Goal: Browse casually: Explore the website without a specific task or goal

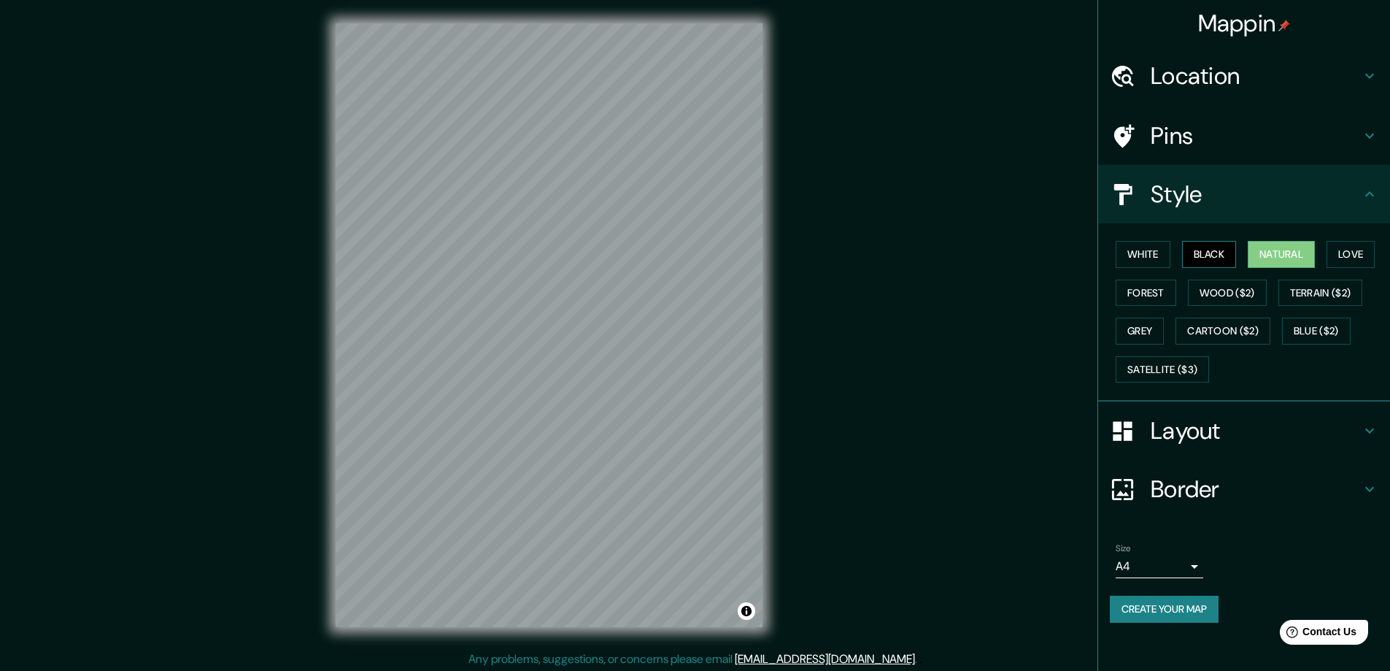
click at [1190, 247] on button "Black" at bounding box center [1209, 254] width 55 height 27
click at [1141, 256] on button "White" at bounding box center [1143, 254] width 55 height 27
click at [1195, 247] on button "Black" at bounding box center [1209, 254] width 55 height 27
click at [1163, 250] on button "White" at bounding box center [1143, 254] width 55 height 27
click at [1153, 326] on button "Grey" at bounding box center [1140, 330] width 48 height 27
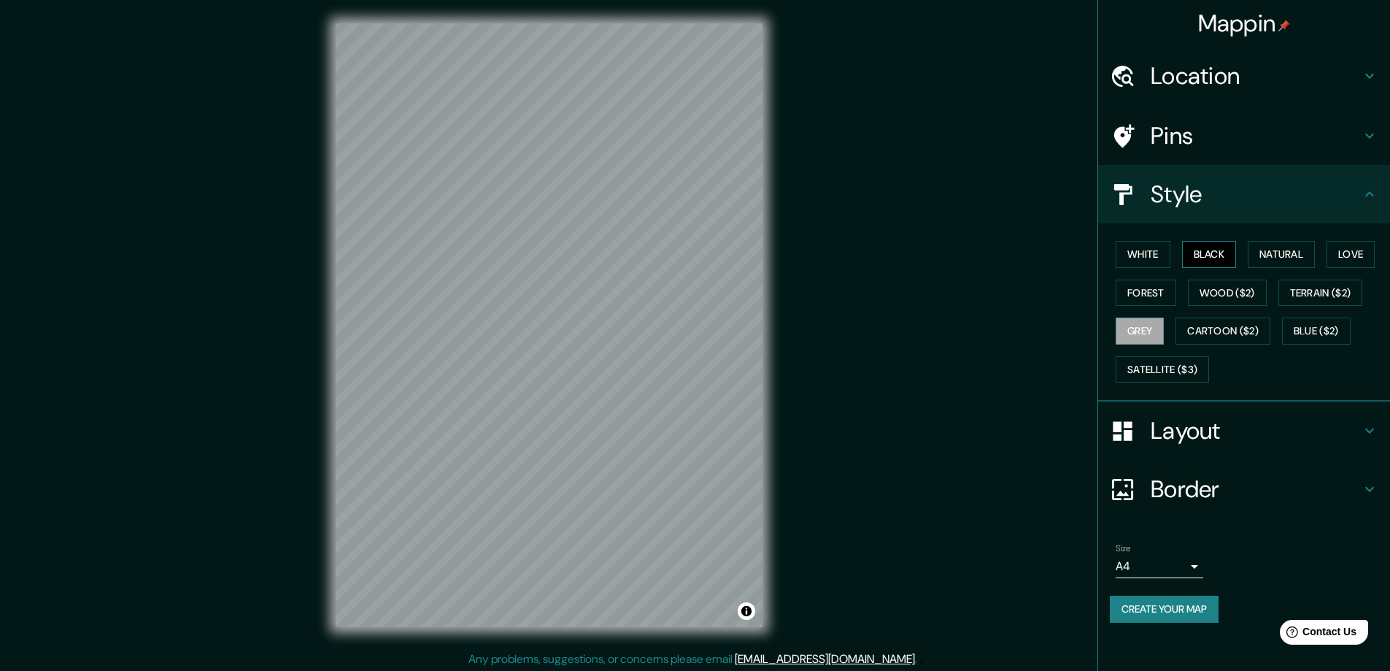
click at [1209, 261] on button "Black" at bounding box center [1209, 254] width 55 height 27
click at [1133, 251] on button "White" at bounding box center [1143, 254] width 55 height 27
click at [1190, 266] on button "Black" at bounding box center [1209, 254] width 55 height 27
click at [1256, 254] on button "Natural" at bounding box center [1281, 254] width 67 height 27
click at [1214, 256] on button "Black" at bounding box center [1209, 254] width 55 height 27
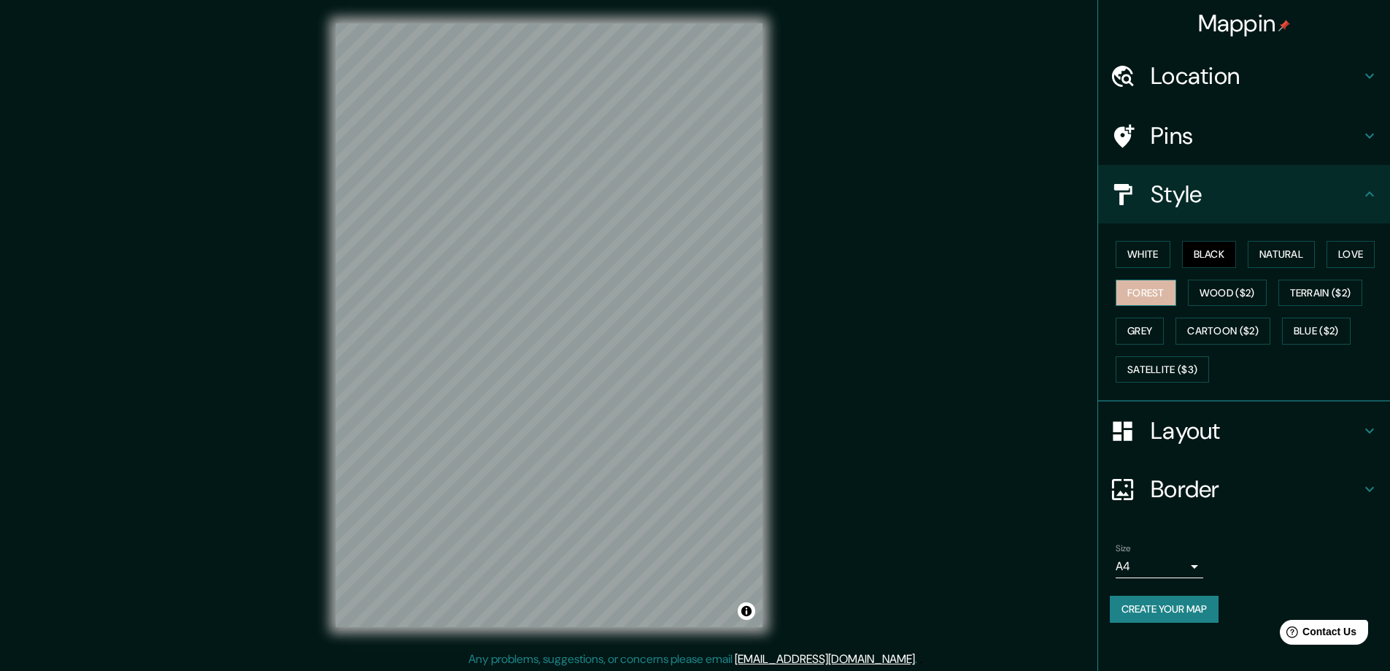
click at [1148, 291] on button "Forest" at bounding box center [1146, 293] width 61 height 27
click at [1141, 320] on button "Grey" at bounding box center [1140, 330] width 48 height 27
